Goal: Transaction & Acquisition: Book appointment/travel/reservation

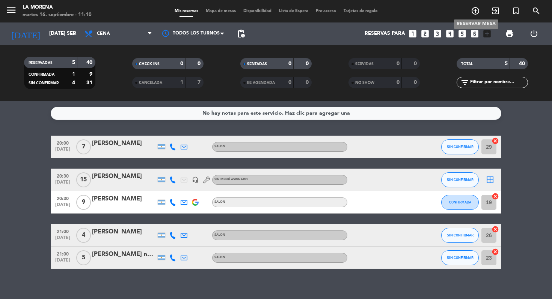
click at [474, 11] on icon "add_circle_outline" at bounding box center [475, 10] width 9 height 9
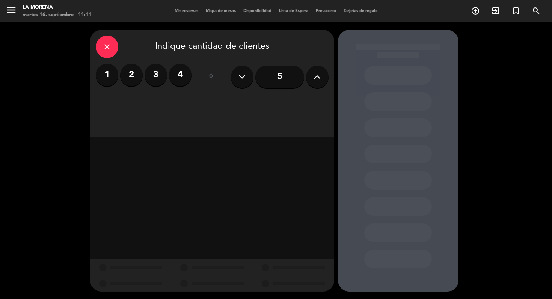
click at [310, 80] on button at bounding box center [317, 77] width 23 height 23
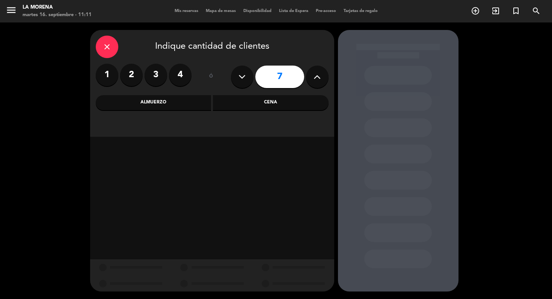
click at [310, 80] on button at bounding box center [317, 77] width 23 height 23
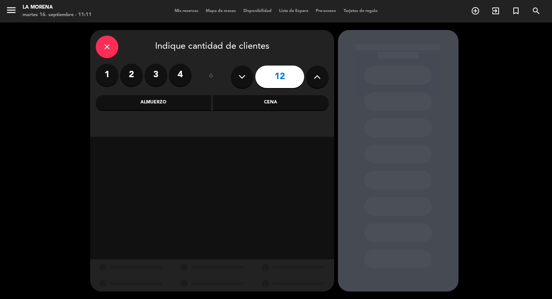
click at [310, 80] on button at bounding box center [317, 77] width 23 height 23
type input "15"
click at [237, 77] on button at bounding box center [242, 77] width 23 height 23
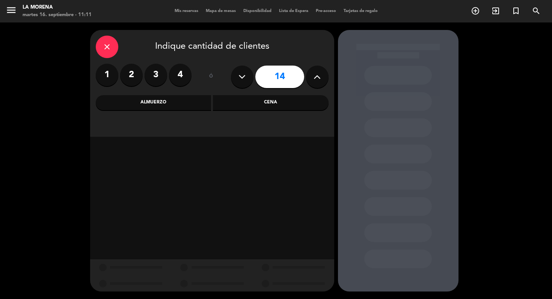
click at [237, 77] on button at bounding box center [242, 77] width 23 height 23
type input "12"
click at [254, 105] on div "Cena" at bounding box center [271, 102] width 116 height 15
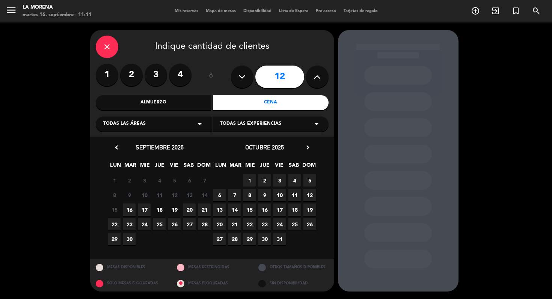
click at [145, 213] on span "17" at bounding box center [144, 210] width 12 height 12
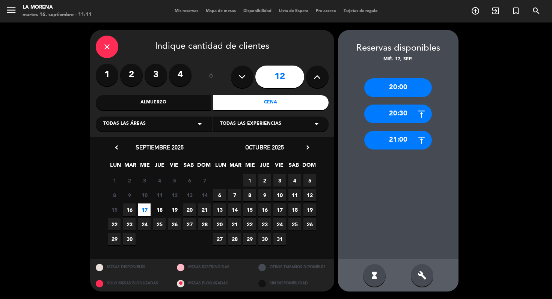
click at [415, 276] on div "build" at bounding box center [422, 276] width 23 height 23
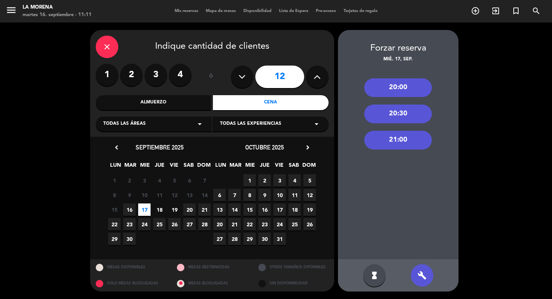
click at [408, 110] on div "20:30" at bounding box center [398, 114] width 68 height 19
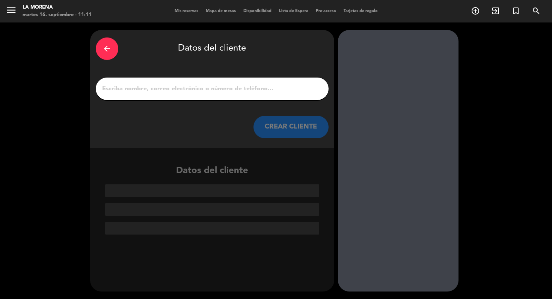
click at [255, 90] on input "1" at bounding box center [211, 89] width 221 height 11
paste input "[PERSON_NAME]"
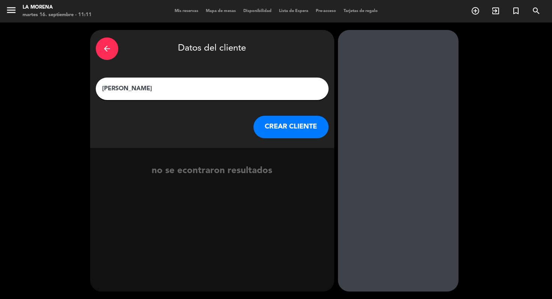
type input "[PERSON_NAME]"
click at [282, 128] on button "CREAR CLIENTE" at bounding box center [290, 127] width 75 height 23
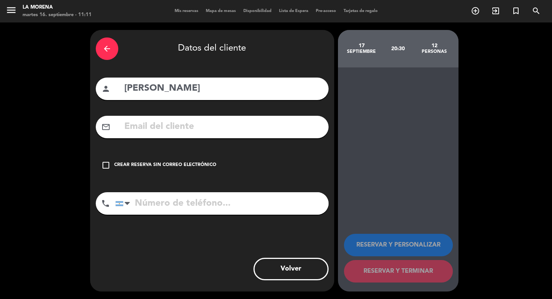
click at [268, 130] on input "text" at bounding box center [222, 126] width 199 height 15
click at [280, 129] on input "text" at bounding box center [222, 126] width 199 height 15
paste input "[EMAIL_ADDRESS][DOMAIN_NAME]"
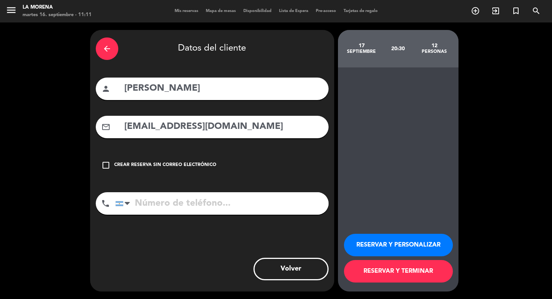
type input "[EMAIL_ADDRESS][DOMAIN_NAME]"
click at [252, 198] on input "tel" at bounding box center [221, 204] width 213 height 23
paste input "3815978459"
type input "3815978459"
click at [396, 272] on button "RESERVAR Y TERMINAR" at bounding box center [398, 271] width 109 height 23
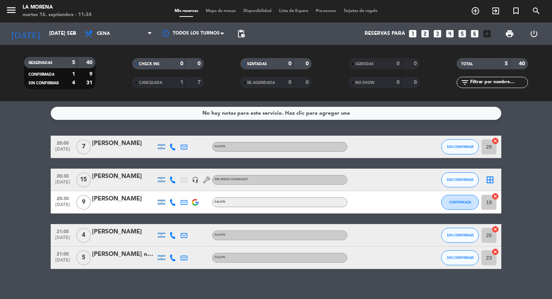
click at [473, 17] on div "add_circle_outline exit_to_app turned_in_not search" at bounding box center [505, 12] width 81 height 14
click at [472, 10] on icon "add_circle_outline" at bounding box center [475, 10] width 9 height 9
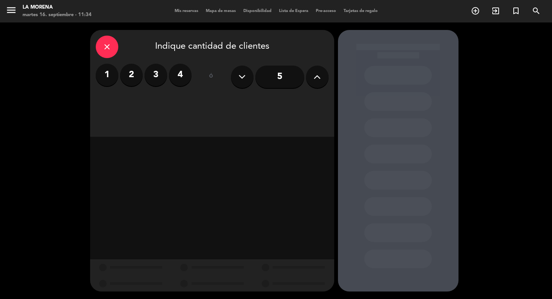
click at [321, 79] on button at bounding box center [317, 77] width 23 height 23
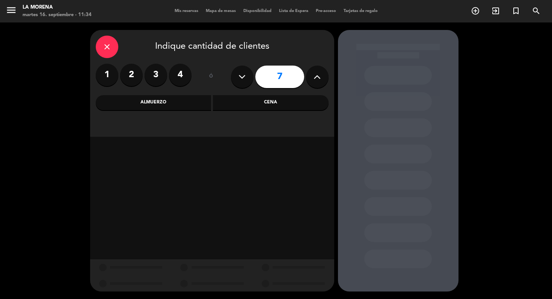
click at [321, 79] on button at bounding box center [317, 77] width 23 height 23
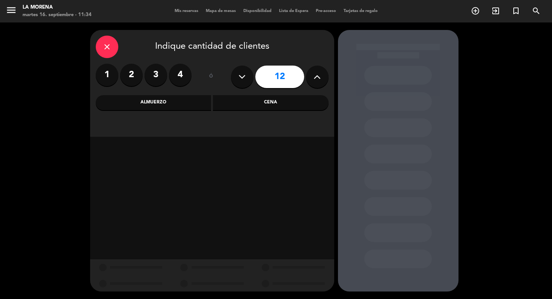
click at [321, 79] on button at bounding box center [317, 77] width 23 height 23
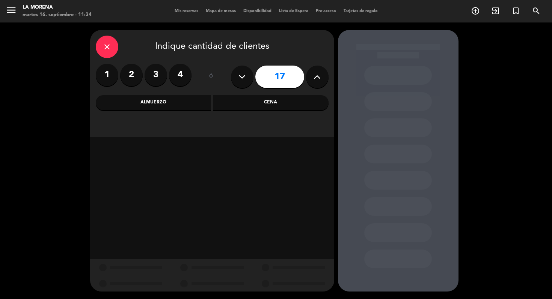
click at [321, 79] on button at bounding box center [317, 77] width 23 height 23
type input "20"
click at [281, 103] on div "Cena" at bounding box center [271, 102] width 116 height 15
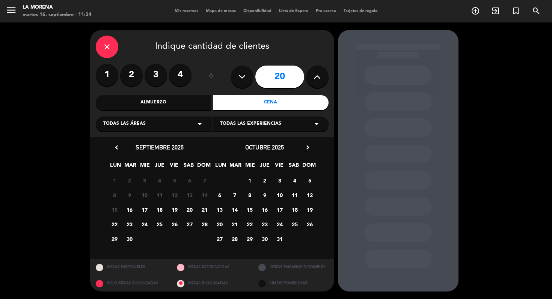
click at [265, 183] on span "2" at bounding box center [264, 181] width 12 height 12
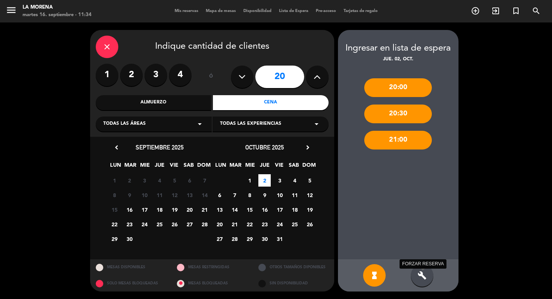
click at [417, 274] on icon "build" at bounding box center [421, 275] width 9 height 9
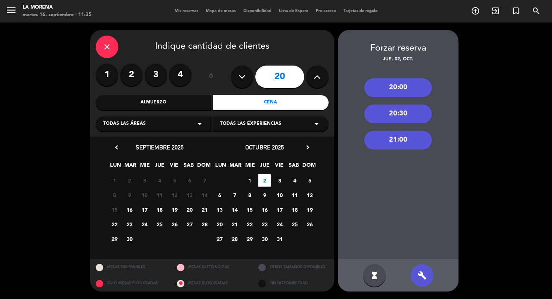
click at [397, 108] on div "20:30" at bounding box center [398, 114] width 68 height 19
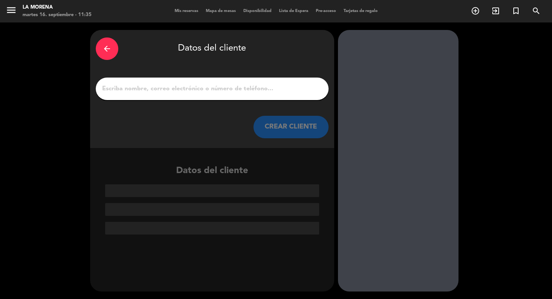
click at [271, 82] on div at bounding box center [212, 89] width 233 height 23
click at [266, 87] on input "1" at bounding box center [211, 89] width 221 height 11
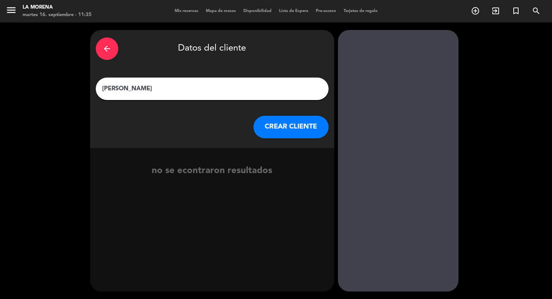
type input "[PERSON_NAME]"
click at [275, 133] on button "CREAR CLIENTE" at bounding box center [290, 127] width 75 height 23
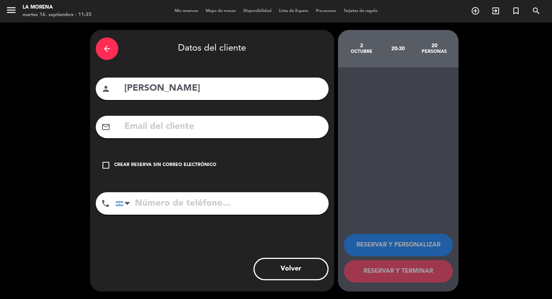
click at [253, 130] on input "text" at bounding box center [222, 126] width 199 height 15
paste input "[EMAIL_ADDRESS][DOMAIN_NAME]"
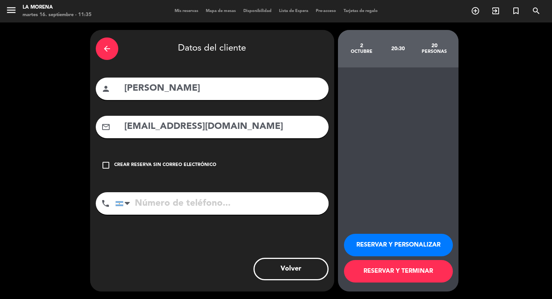
type input "[EMAIL_ADDRESS][DOMAIN_NAME]"
click at [257, 202] on input "tel" at bounding box center [221, 204] width 213 height 23
click at [295, 207] on input "tel" at bounding box center [221, 204] width 213 height 23
paste input "1135694170"
type input "1135694170"
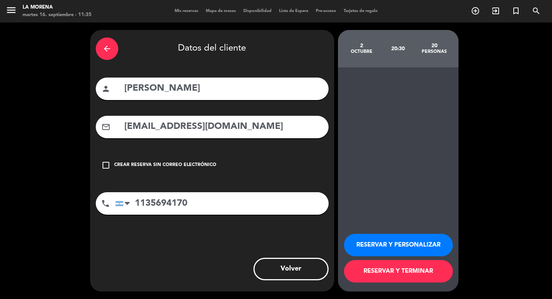
click at [384, 273] on button "RESERVAR Y TERMINAR" at bounding box center [398, 271] width 109 height 23
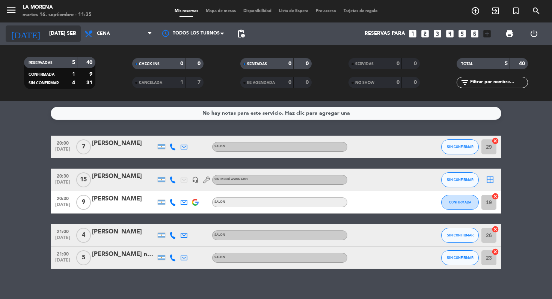
click at [56, 28] on input "[DATE] sep." at bounding box center [78, 34] width 67 height 14
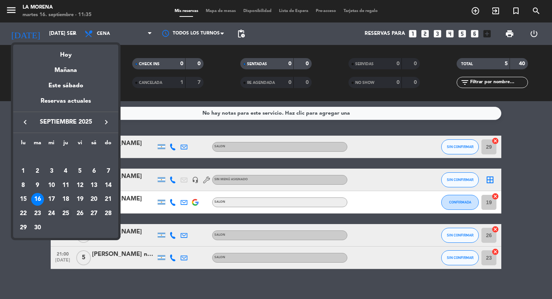
click at [65, 213] on div "25" at bounding box center [65, 214] width 13 height 13
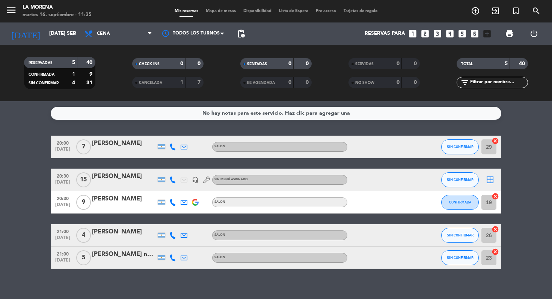
type input "[DEMOGRAPHIC_DATA] [DATE]"
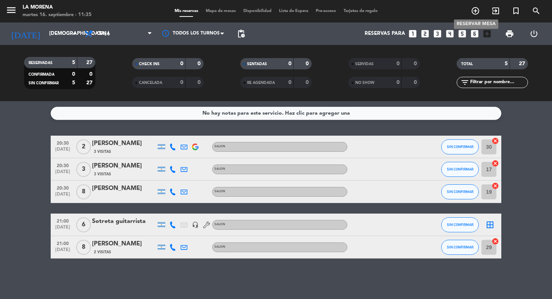
click at [474, 15] on icon "add_circle_outline" at bounding box center [475, 10] width 9 height 9
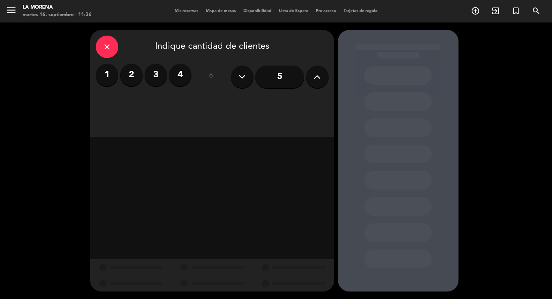
click at [313, 72] on button at bounding box center [317, 77] width 23 height 23
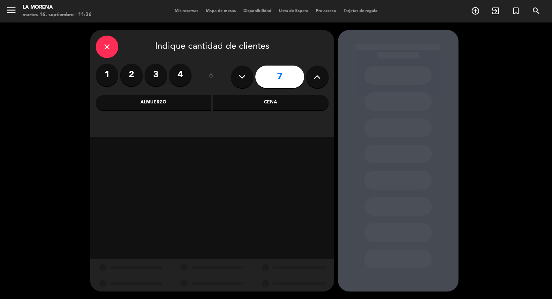
click at [313, 72] on button at bounding box center [317, 77] width 23 height 23
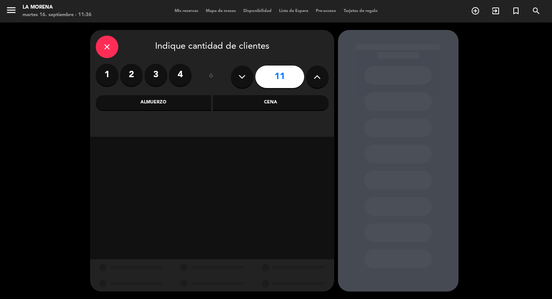
type input "12"
click at [278, 104] on div "Cena" at bounding box center [271, 102] width 116 height 15
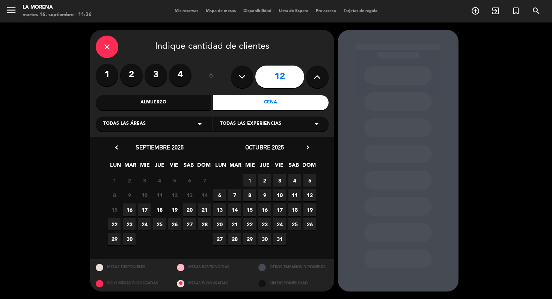
click at [158, 226] on span "25" at bounding box center [159, 224] width 12 height 12
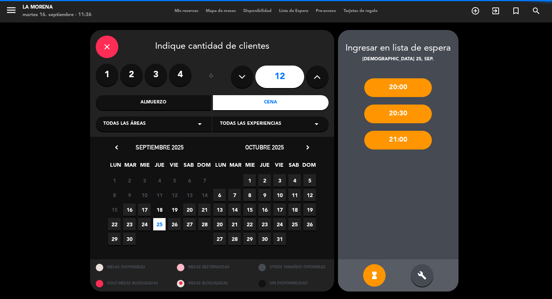
click at [426, 279] on div "build" at bounding box center [422, 276] width 23 height 23
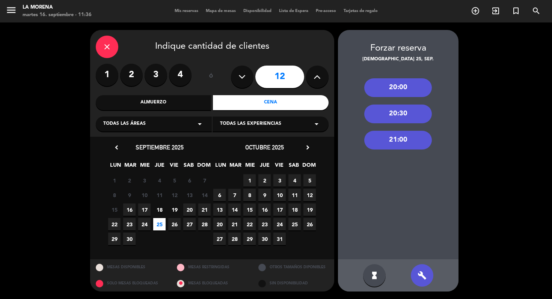
click at [394, 147] on div "21:00" at bounding box center [398, 140] width 68 height 19
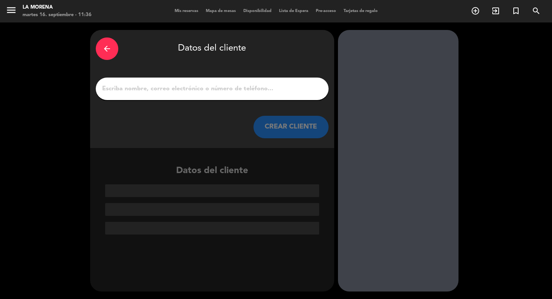
click at [241, 95] on div at bounding box center [212, 89] width 233 height 23
click at [243, 92] on input "1" at bounding box center [211, 89] width 221 height 11
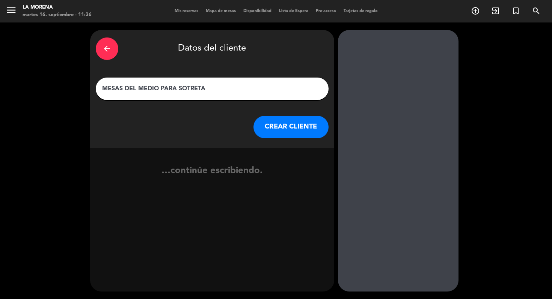
type input "MESAS DEL MEDIO PARA SOTRETA"
click at [282, 117] on button "CREAR CLIENTE" at bounding box center [290, 127] width 75 height 23
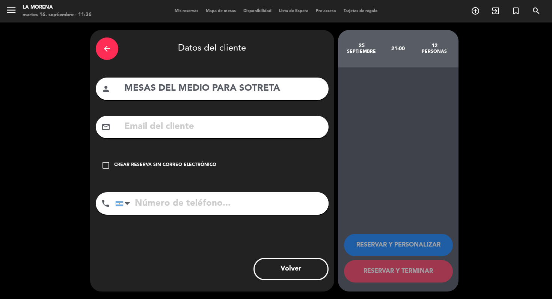
click at [107, 163] on icon "check_box_outline_blank" at bounding box center [105, 165] width 9 height 9
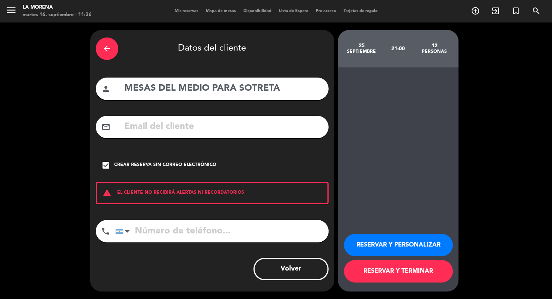
click at [146, 229] on input "tel" at bounding box center [221, 231] width 213 height 23
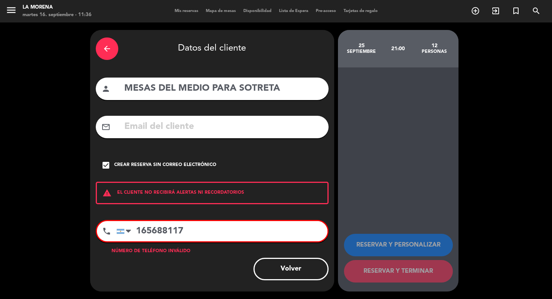
click at [138, 231] on input "165688117" at bounding box center [221, 231] width 211 height 20
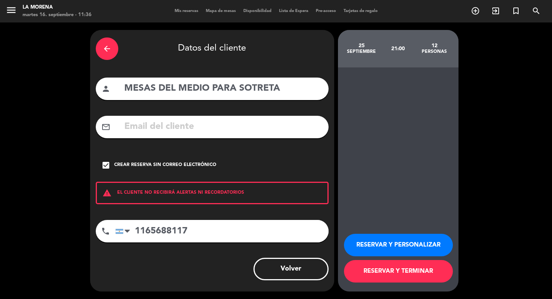
type input "1165688117"
click at [383, 270] on button "RESERVAR Y TERMINAR" at bounding box center [398, 271] width 109 height 23
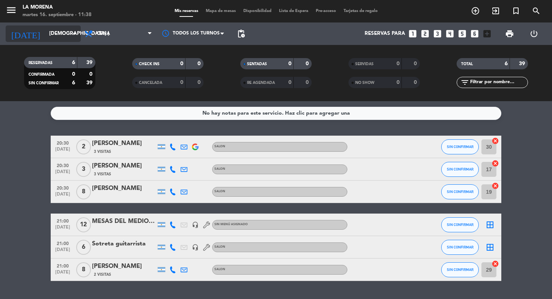
click at [45, 33] on input "[DEMOGRAPHIC_DATA] [DATE]" at bounding box center [78, 34] width 67 height 14
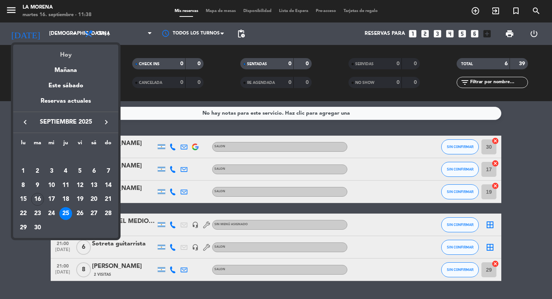
click at [56, 55] on div "Hoy" at bounding box center [65, 52] width 105 height 15
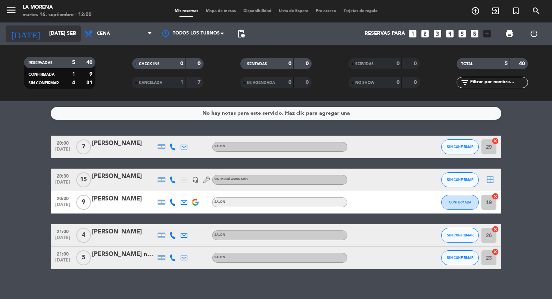
click at [45, 30] on input "[DATE] sep." at bounding box center [78, 34] width 67 height 14
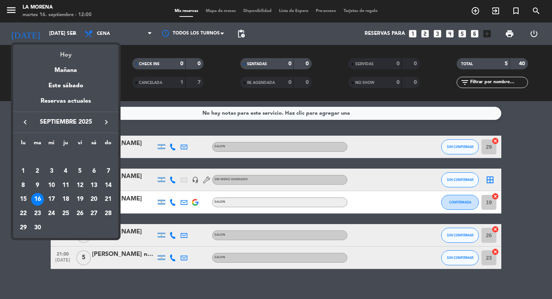
click at [61, 52] on div "Hoy" at bounding box center [65, 52] width 105 height 15
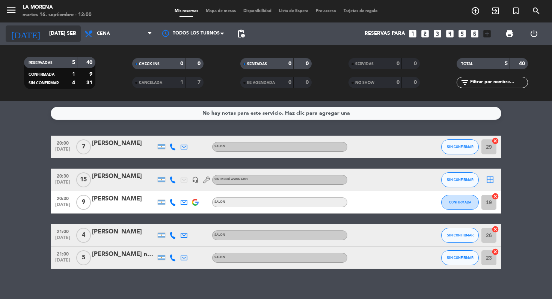
click at [50, 34] on input "[DATE] sep." at bounding box center [78, 34] width 67 height 14
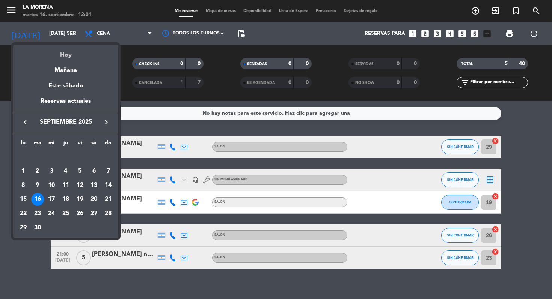
click at [53, 56] on div "Hoy" at bounding box center [65, 52] width 105 height 15
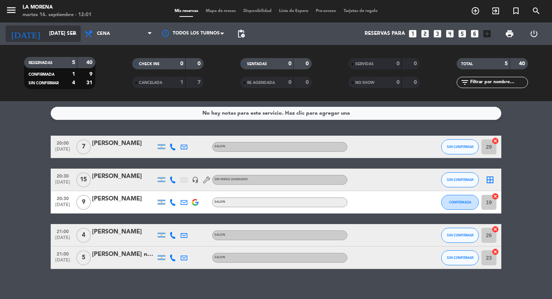
click at [51, 40] on input "[DATE] sep." at bounding box center [78, 34] width 67 height 14
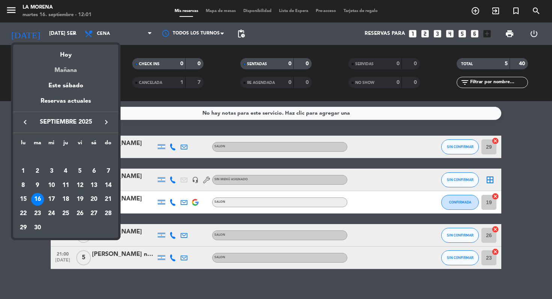
click at [59, 72] on div "Mañana" at bounding box center [65, 67] width 105 height 15
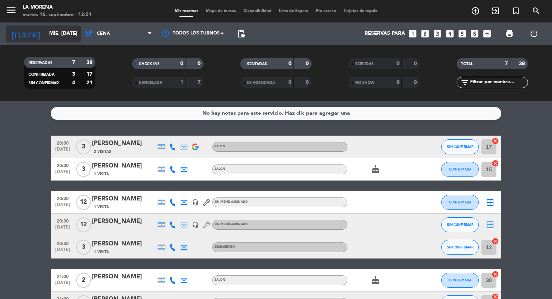
click at [62, 38] on input "mié. [DATE]" at bounding box center [78, 34] width 67 height 14
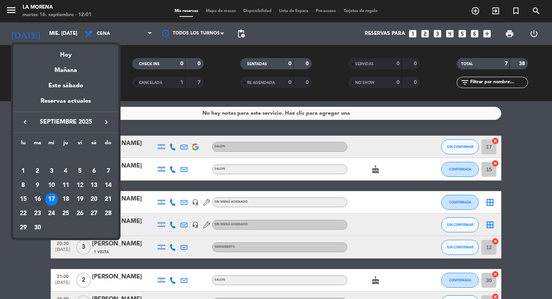
click at [66, 197] on div "18" at bounding box center [65, 199] width 13 height 13
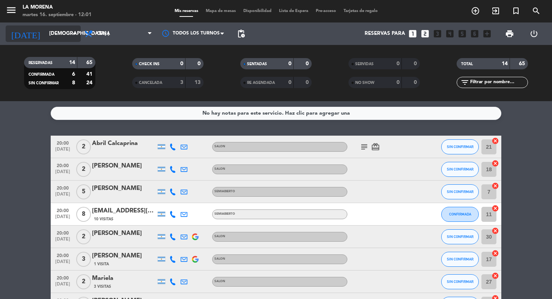
click at [70, 39] on input "[DEMOGRAPHIC_DATA] [DATE]" at bounding box center [78, 34] width 67 height 14
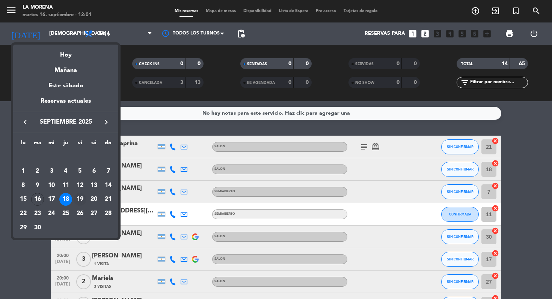
click at [81, 198] on div "19" at bounding box center [80, 199] width 13 height 13
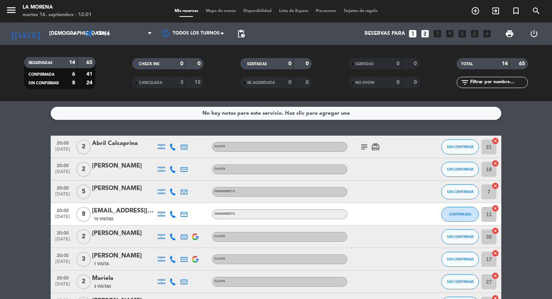
type input "vie. [DATE]"
